Goal: Transaction & Acquisition: Purchase product/service

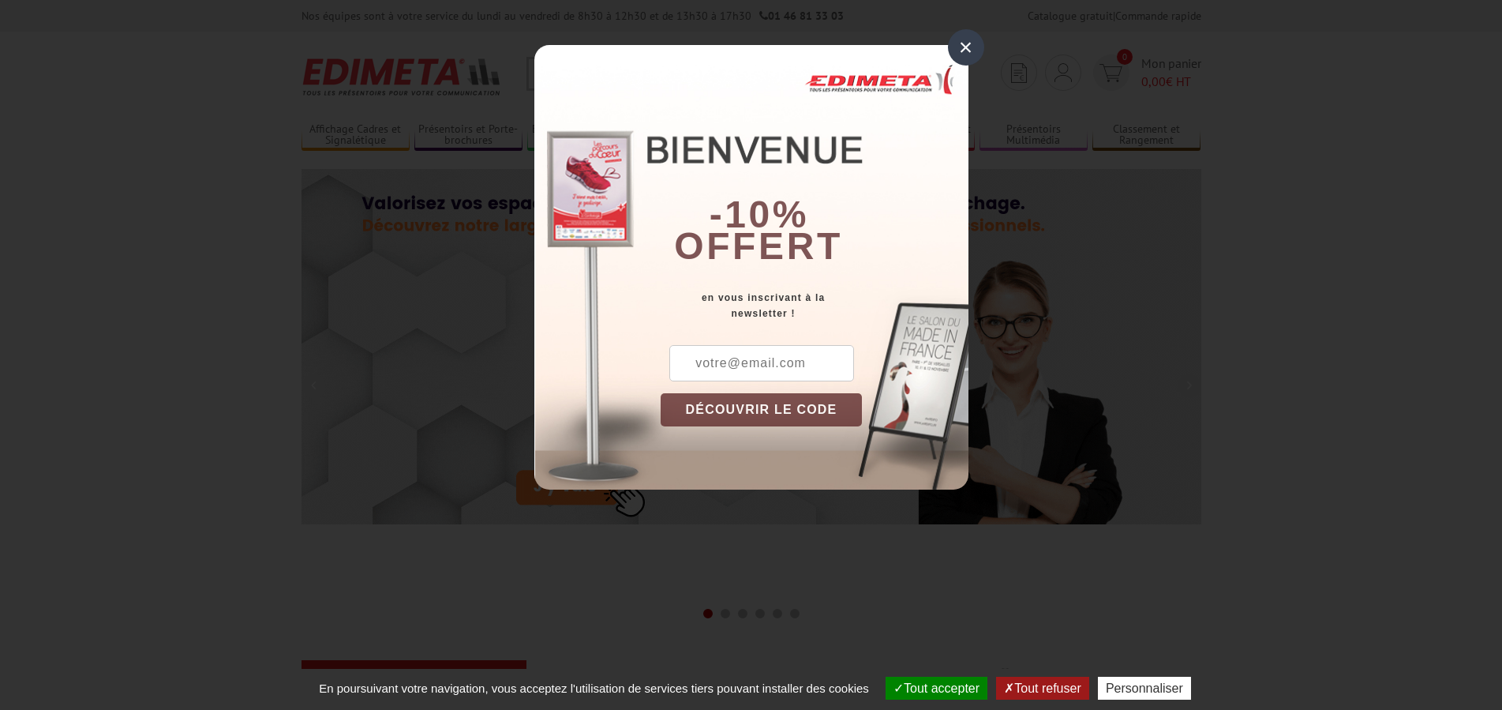
click at [969, 47] on div "×" at bounding box center [966, 47] width 36 height 36
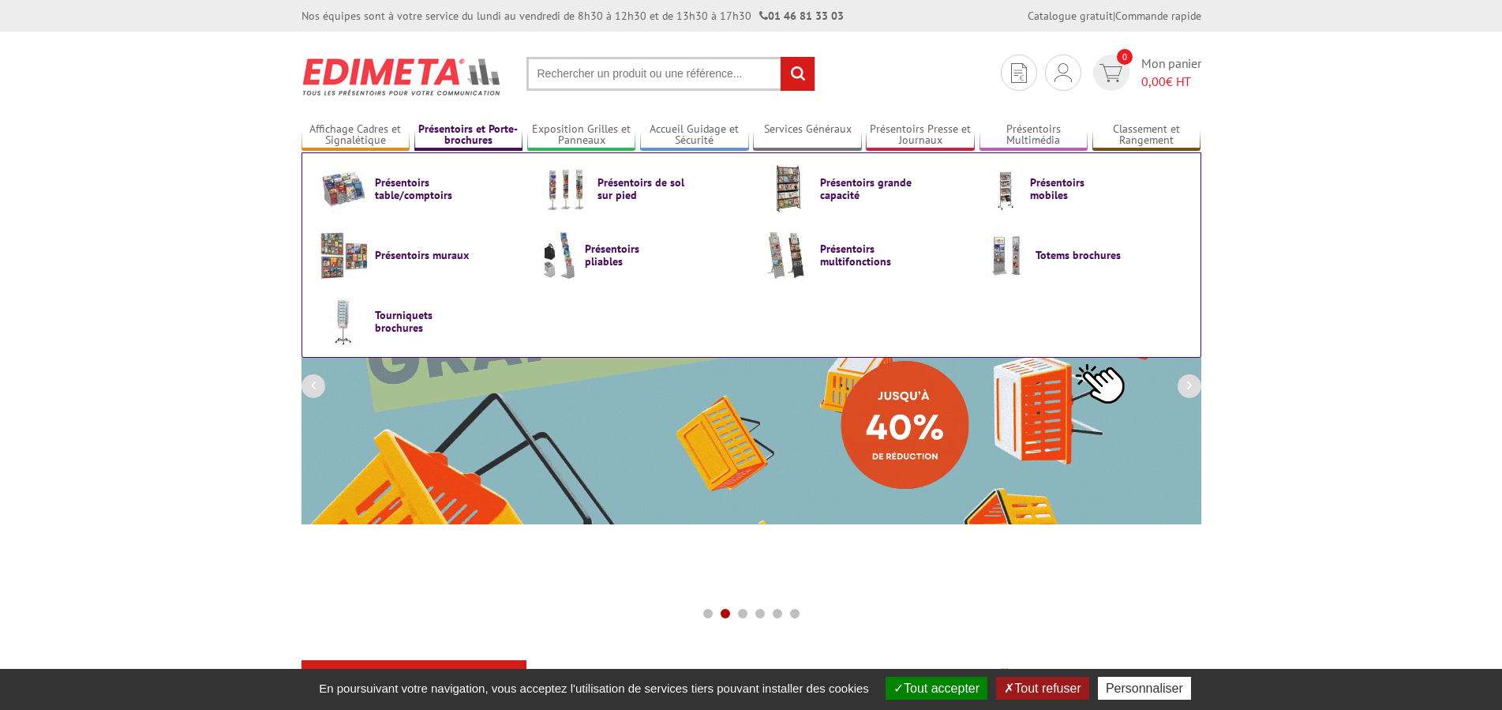
click at [485, 131] on link "Présentoirs et Porte-brochures" at bounding box center [468, 135] width 109 height 26
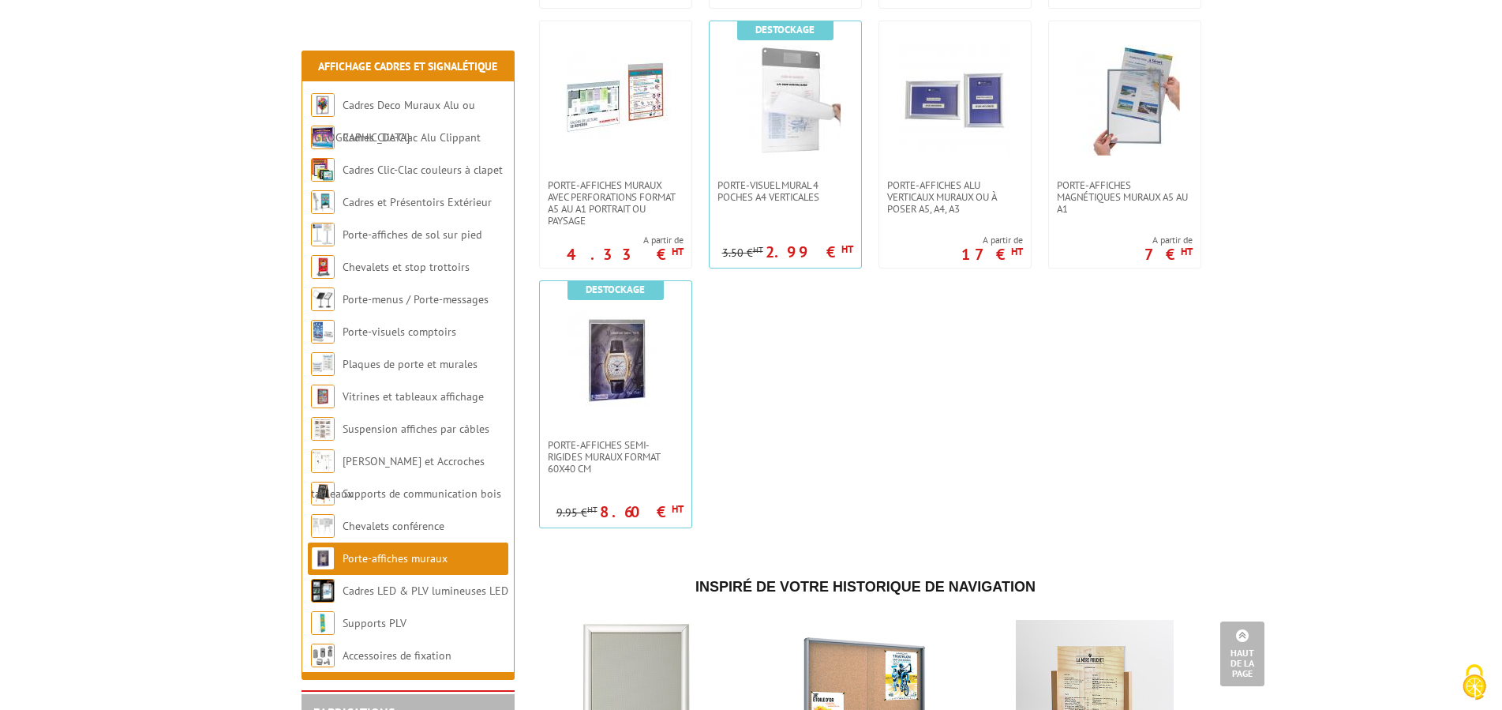
scroll to position [1530, 0]
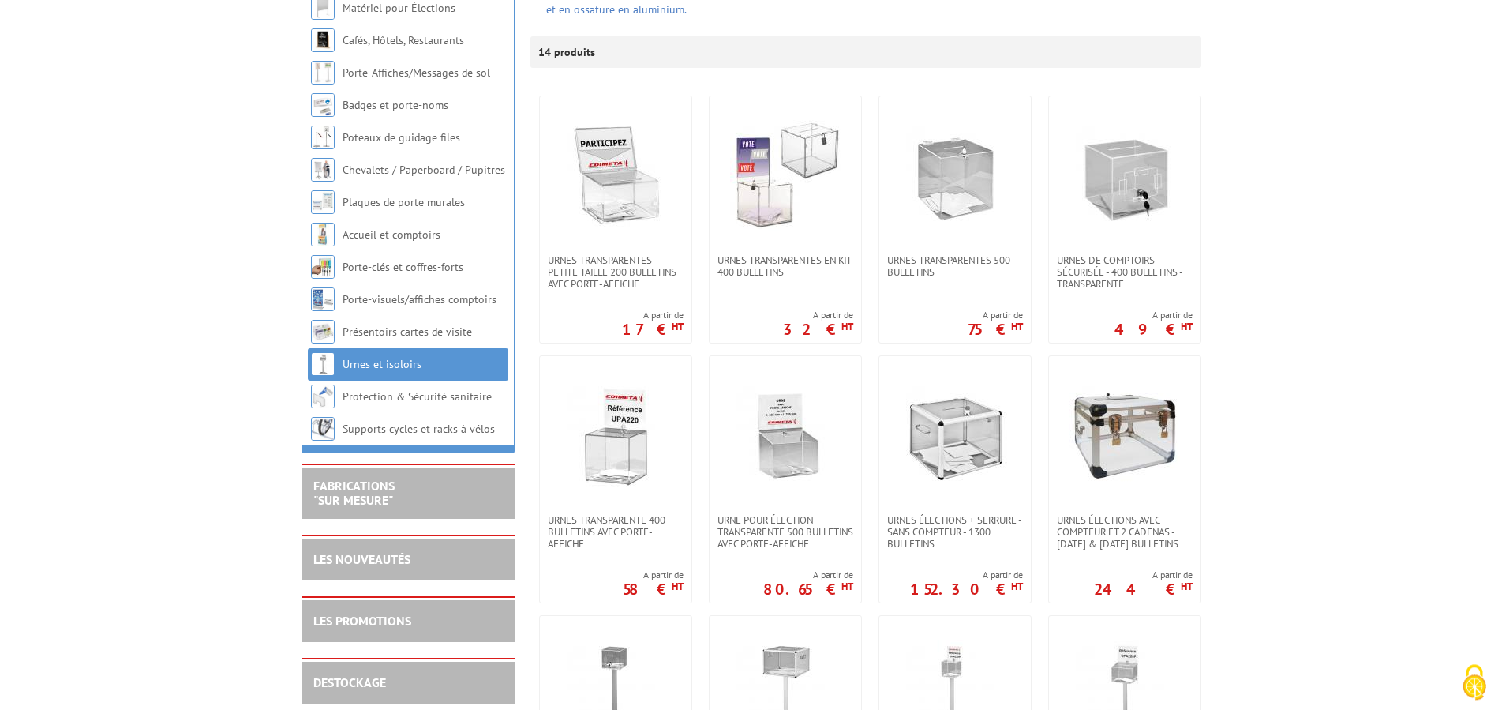
scroll to position [322, 0]
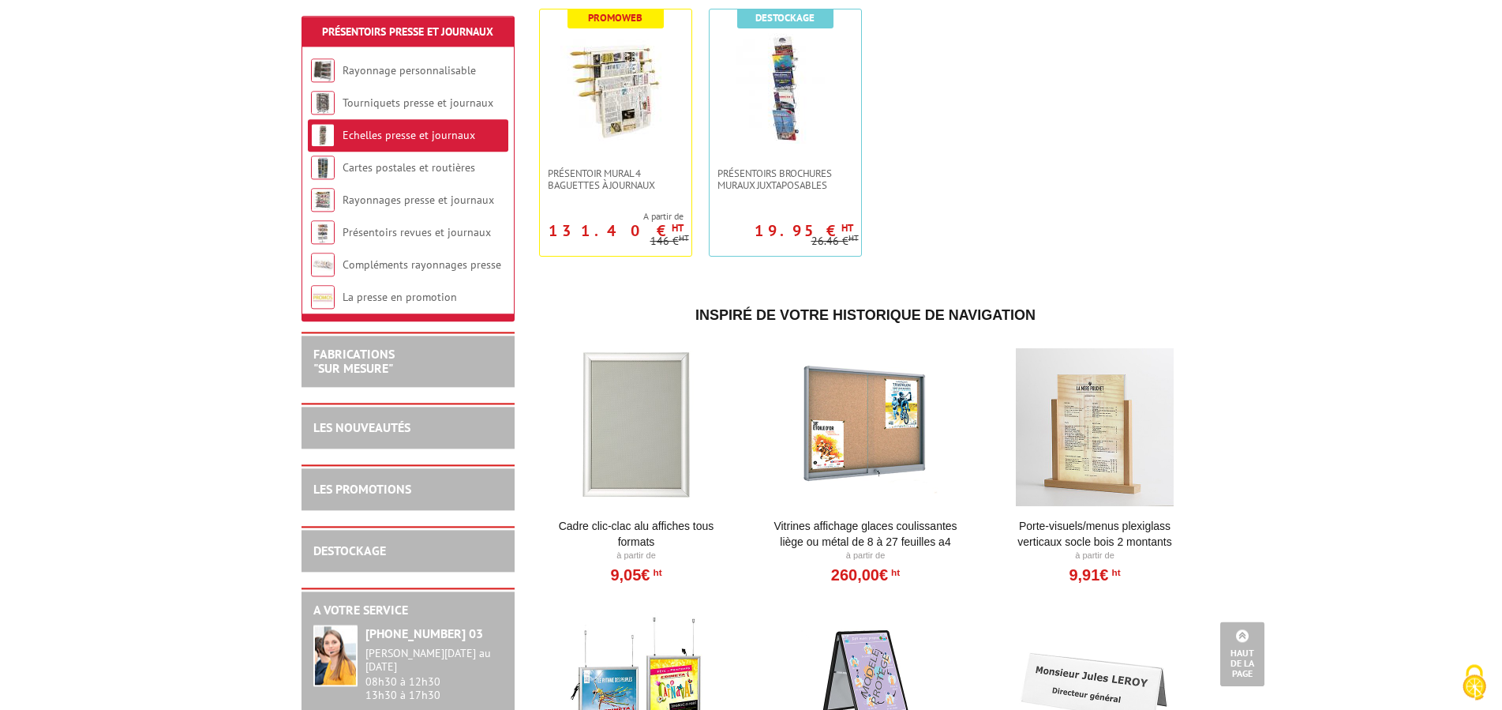
scroll to position [886, 0]
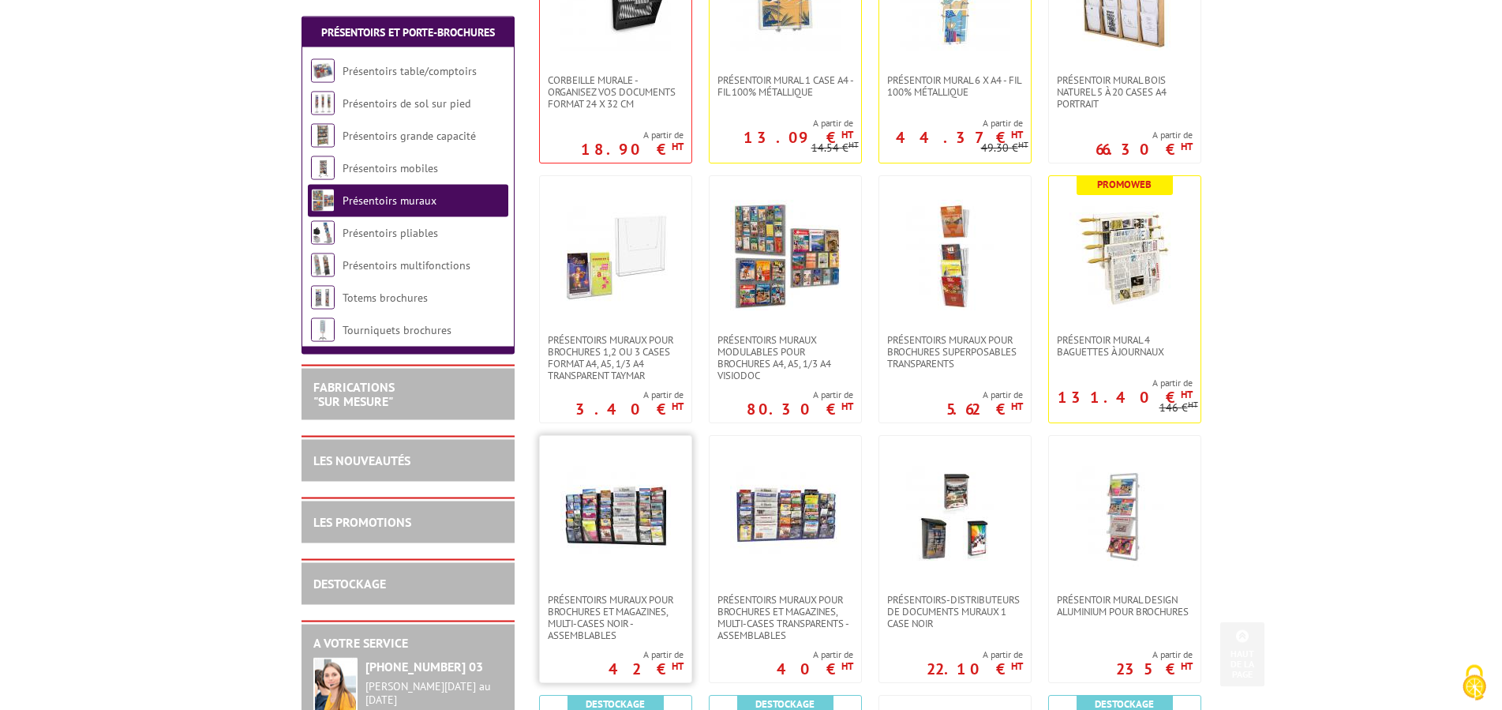
scroll to position [483, 0]
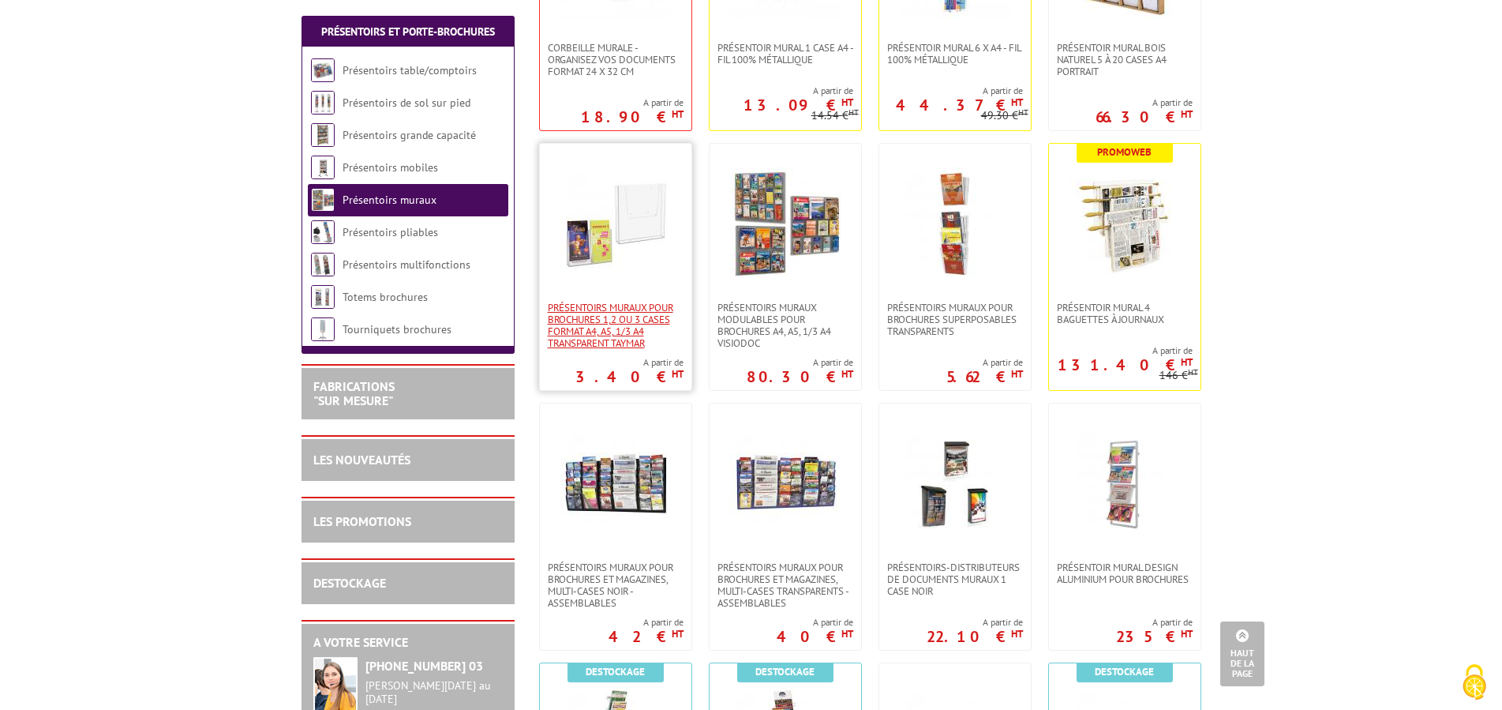
click at [594, 330] on span "PRÉSENTOIRS MURAUX POUR BROCHURES 1,2 OU 3 CASES FORMAT A4, A5, 1/3 A4 TRANSPAR…" at bounding box center [616, 325] width 136 height 47
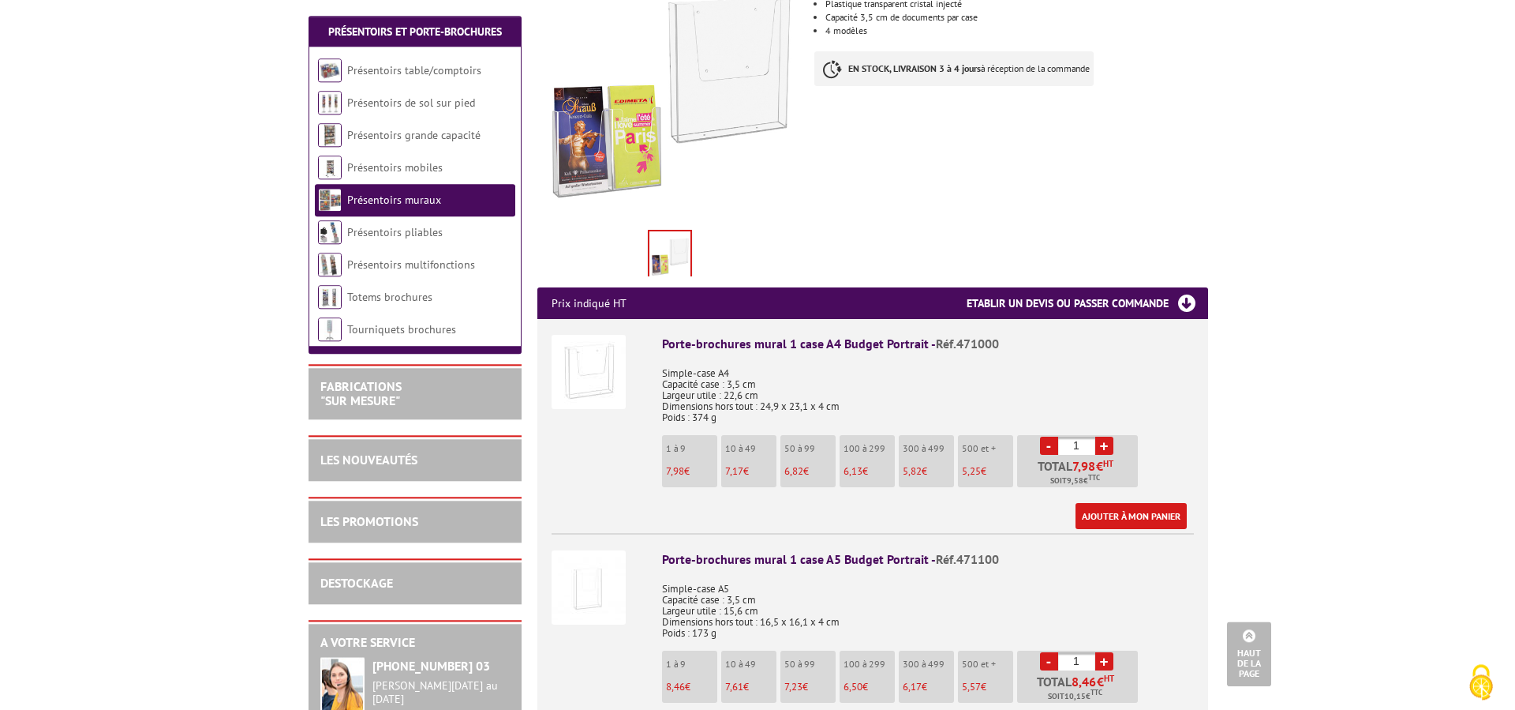
scroll to position [322, 0]
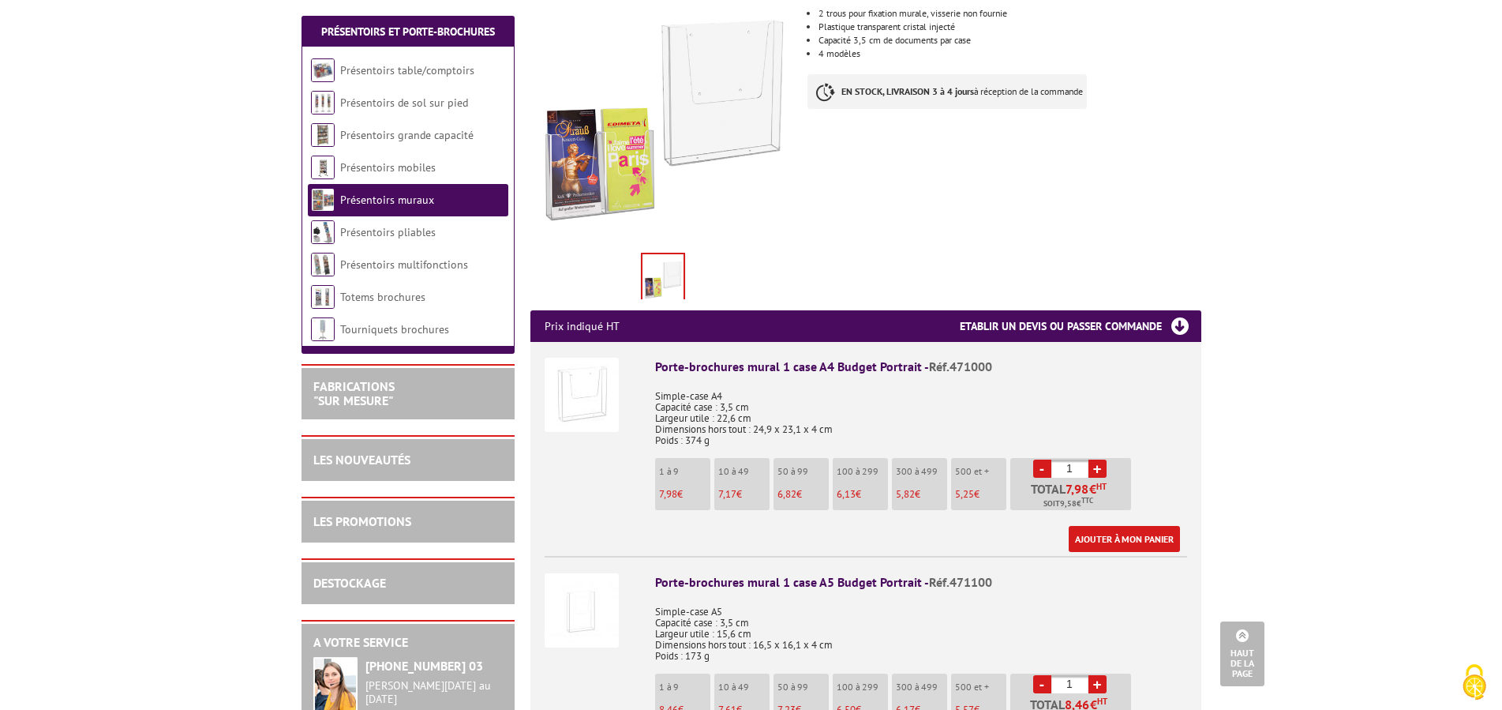
click at [588, 369] on img at bounding box center [582, 395] width 74 height 74
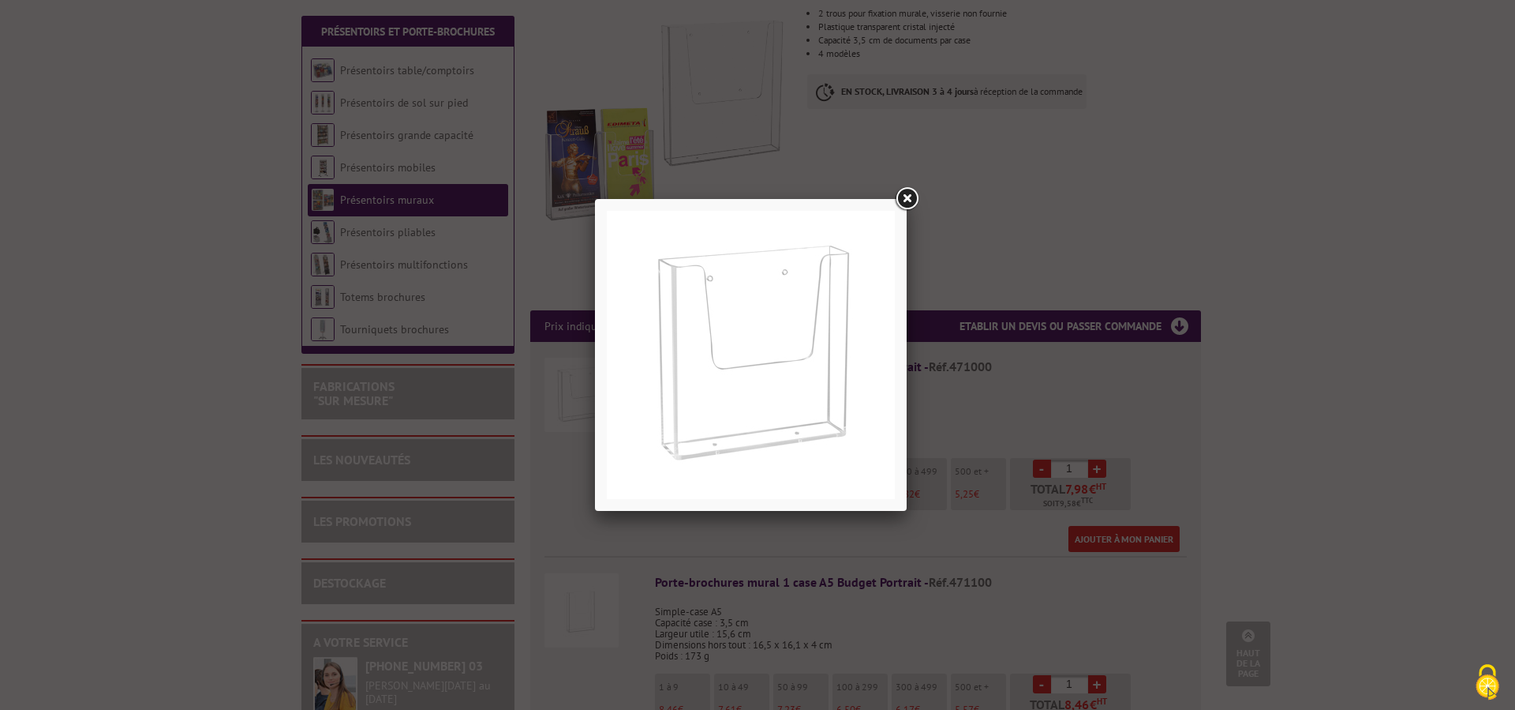
click at [907, 200] on link at bounding box center [907, 199] width 28 height 28
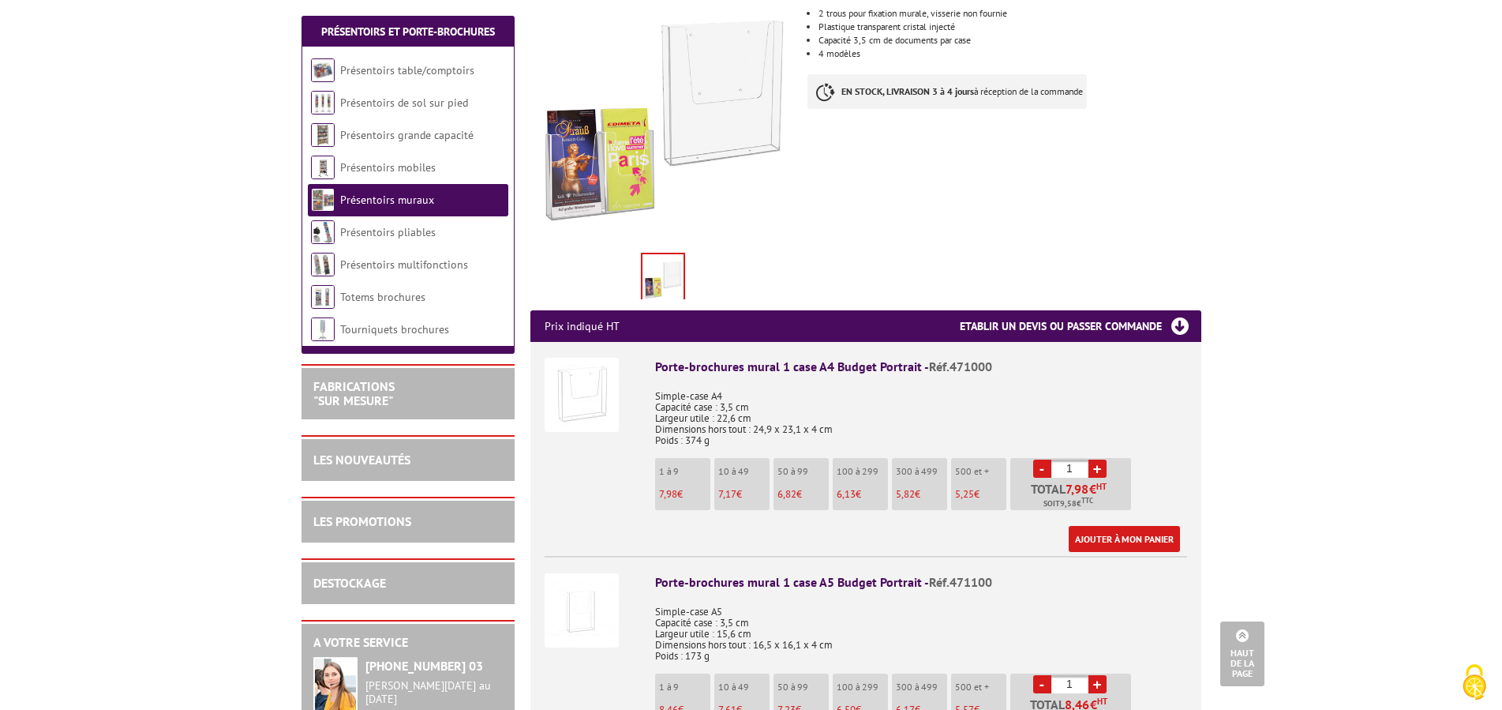
drag, startPoint x: 1073, startPoint y: 448, endPoint x: 1058, endPoint y: 448, distance: 14.2
click at [1058, 459] on input "1" at bounding box center [1069, 468] width 37 height 18
type input "20"
click at [1133, 527] on link "Ajouter à mon panier" at bounding box center [1124, 539] width 111 height 26
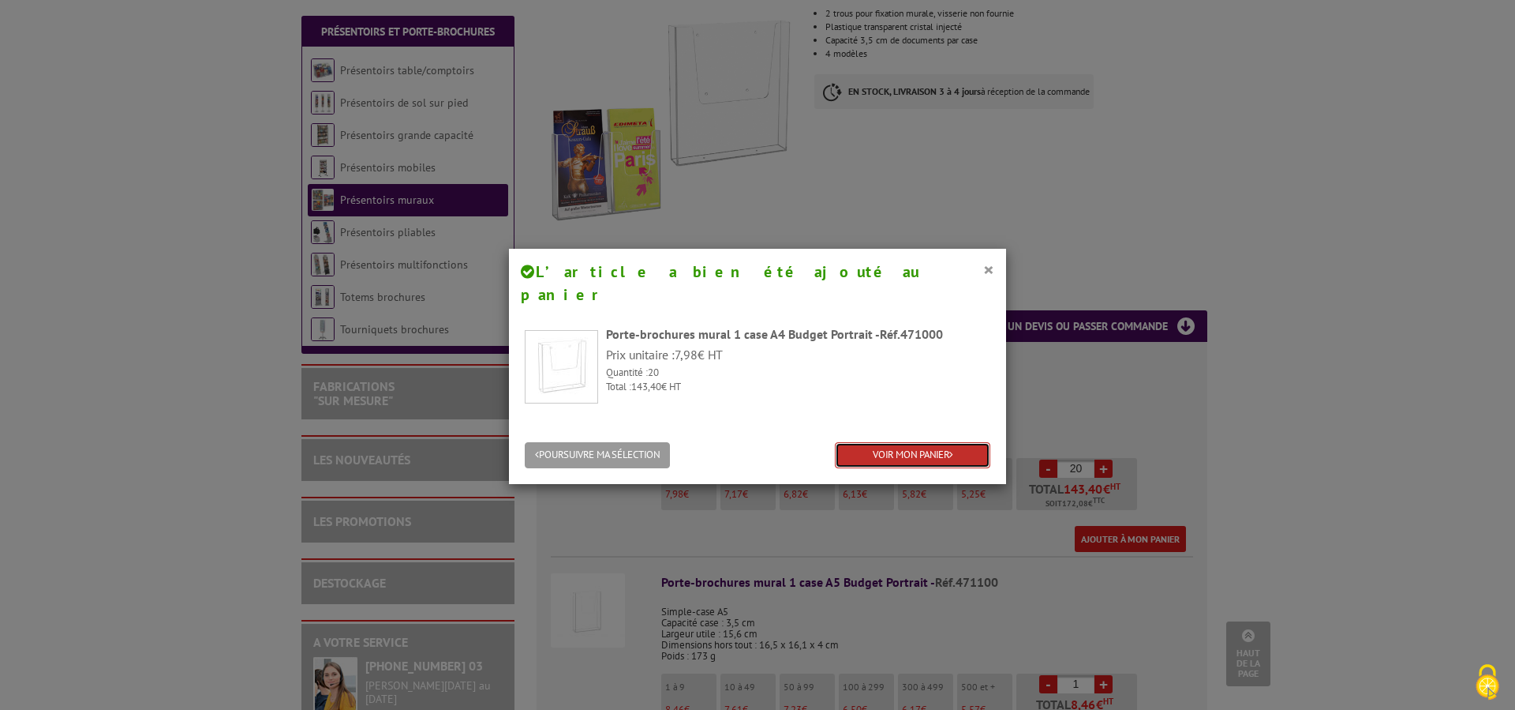
click at [900, 442] on link "VOIR MON PANIER" at bounding box center [912, 455] width 155 height 26
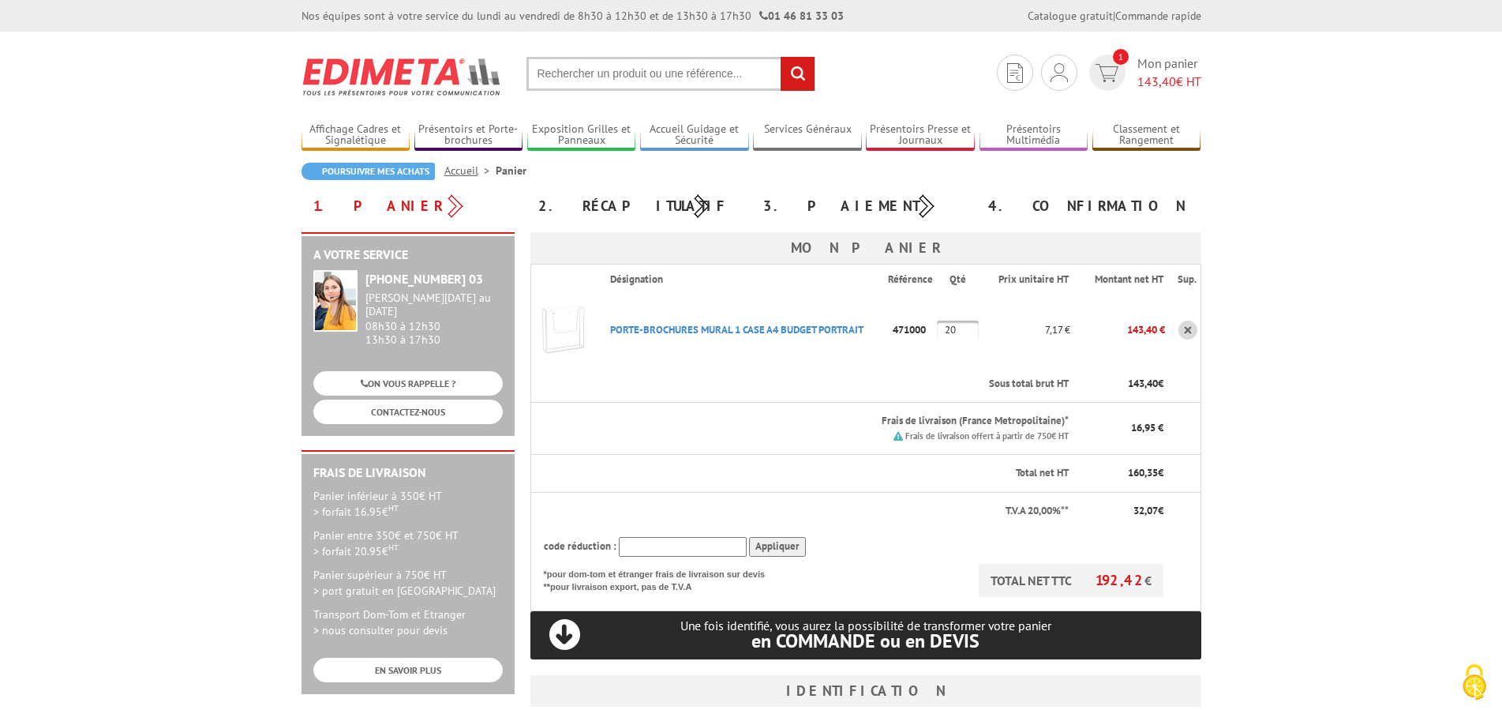
drag, startPoint x: 961, startPoint y: 328, endPoint x: 951, endPoint y: 332, distance: 10.0
click at [951, 332] on input "20" at bounding box center [958, 329] width 42 height 19
click at [1388, 348] on body "Nos équipes sont à votre service du [DATE] au [DATE] de 8h30 à 12h30 et de 13h3…" at bounding box center [751, 663] width 1502 height 1327
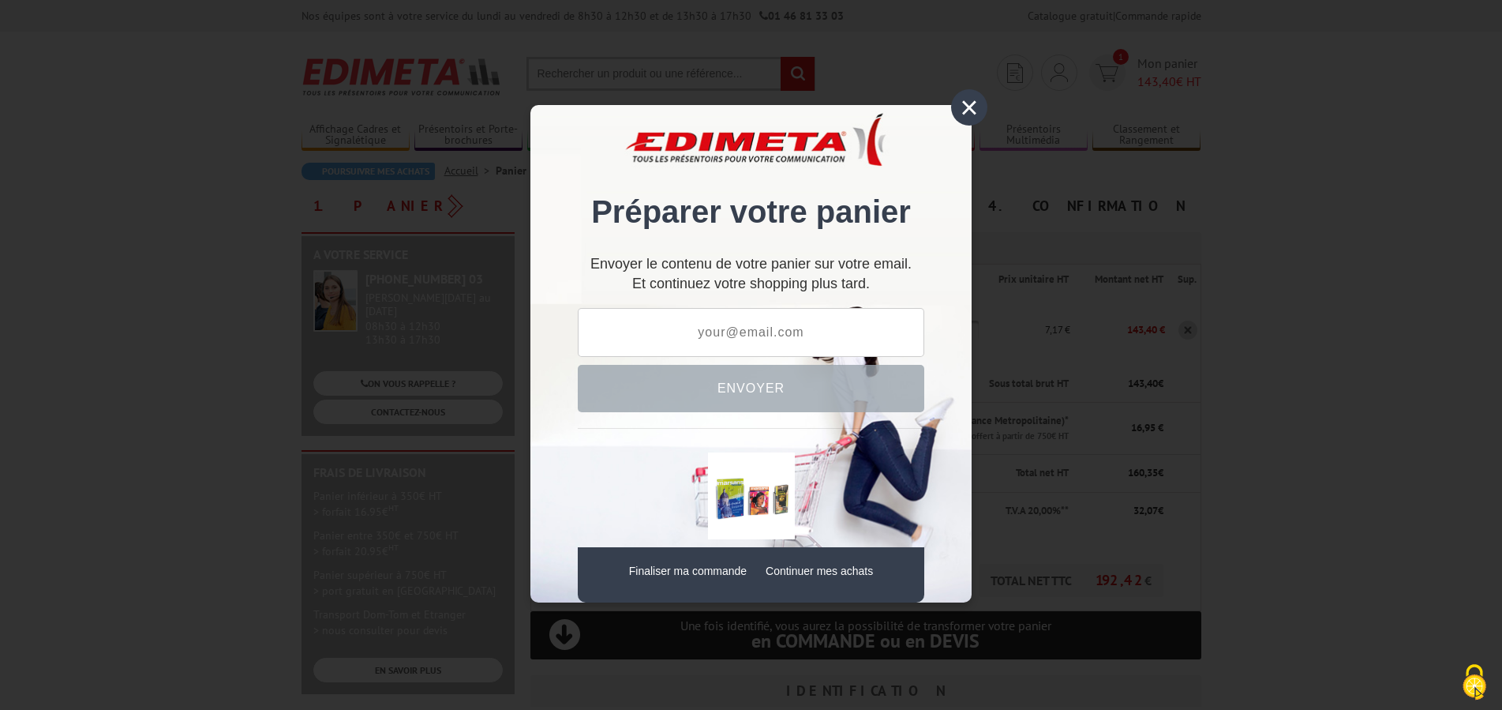
click at [970, 107] on div "×" at bounding box center [969, 107] width 36 height 36
